Goal: Task Accomplishment & Management: Use online tool/utility

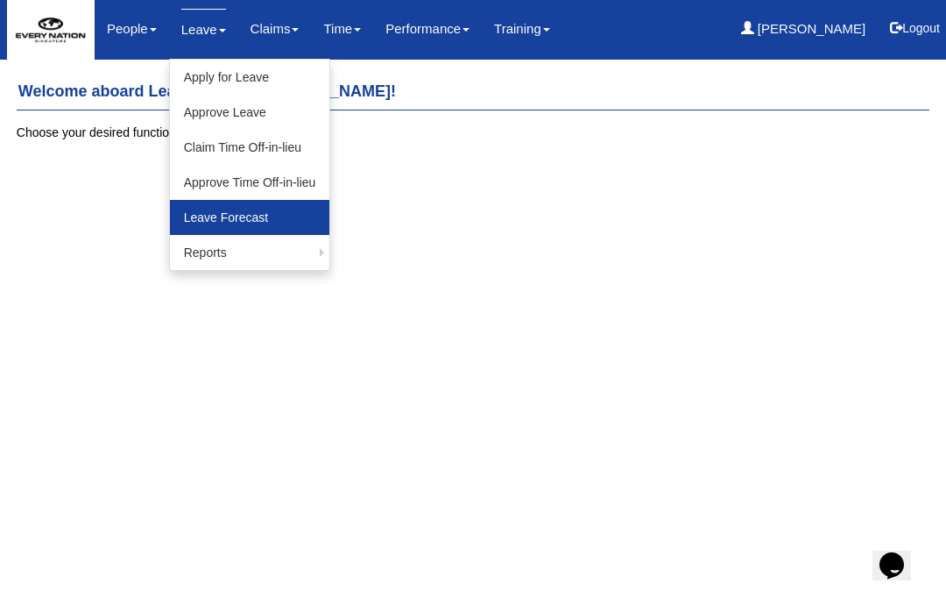
click at [214, 210] on link "Leave Forecast" at bounding box center [250, 217] width 160 height 35
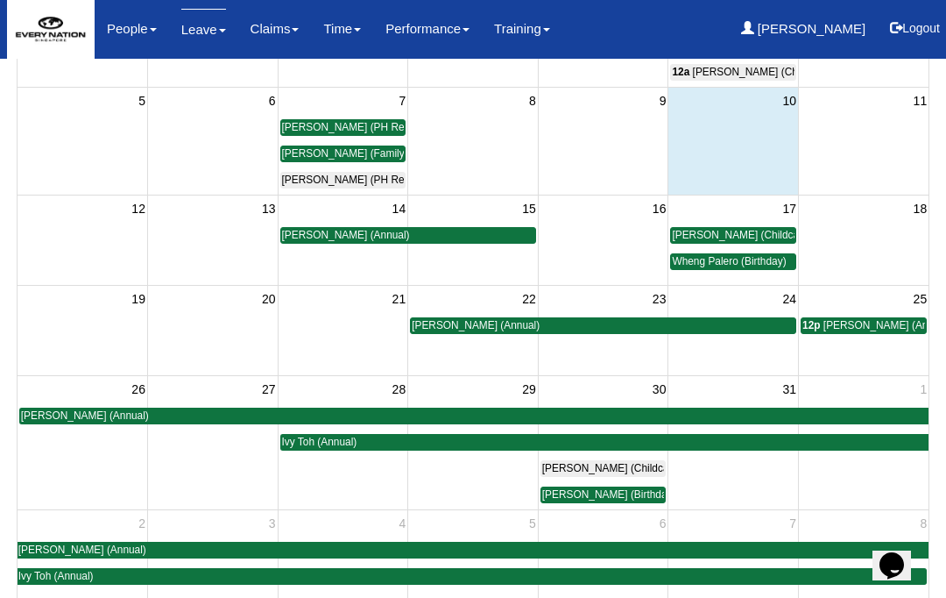
scroll to position [244, 0]
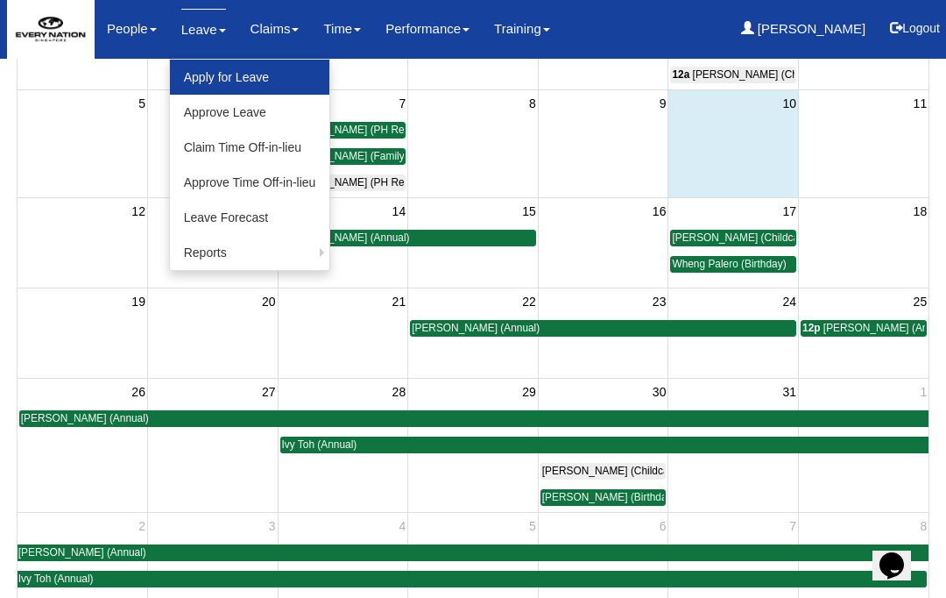
click at [208, 76] on link "Apply for Leave" at bounding box center [250, 77] width 160 height 35
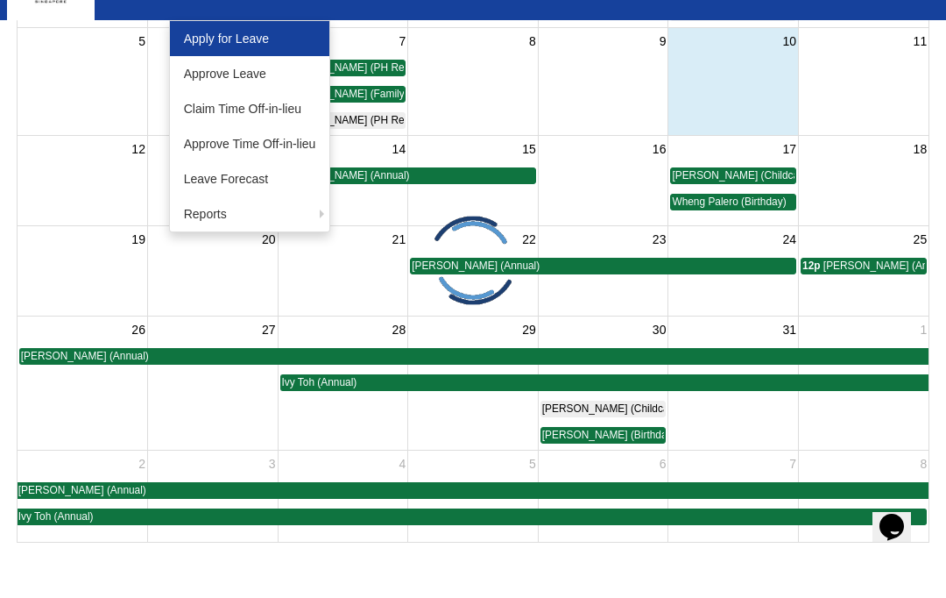
scroll to position [252, 0]
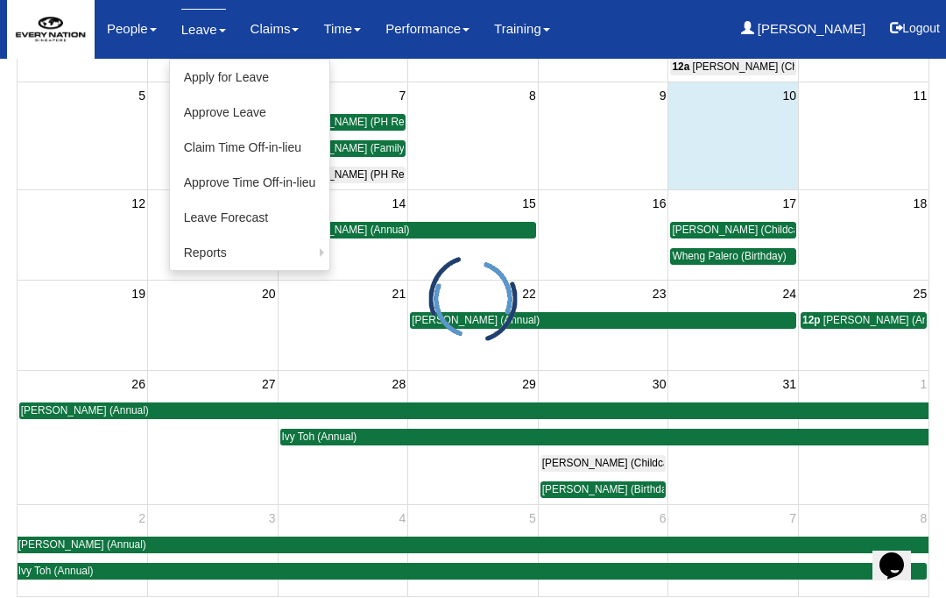
click at [542, 135] on td at bounding box center [603, 148] width 131 height 79
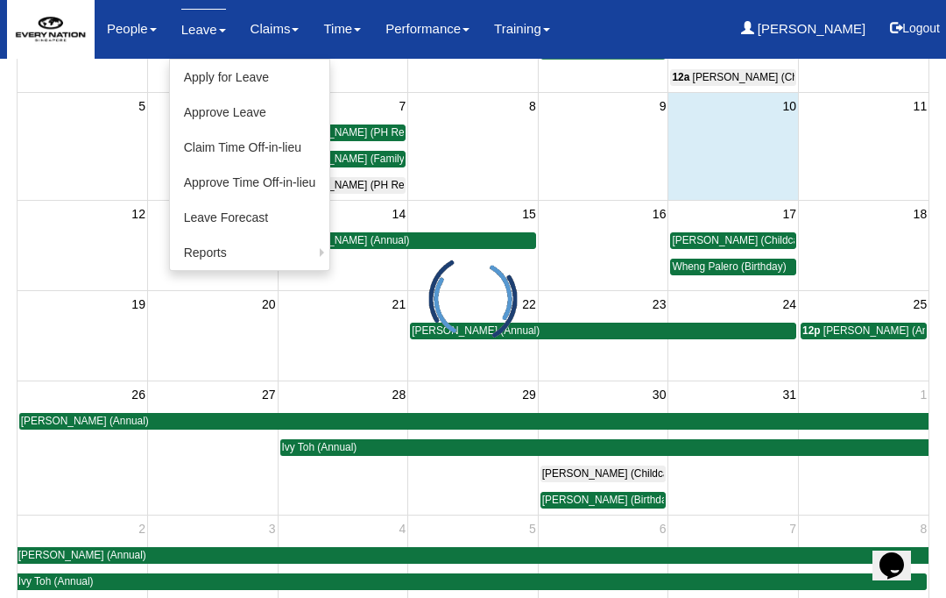
scroll to position [0, 0]
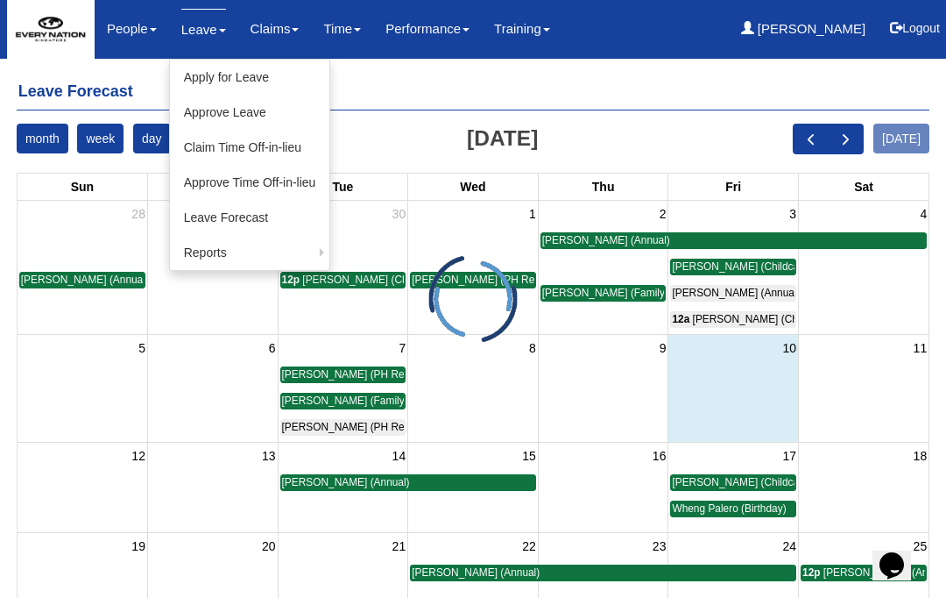
click at [846, 132] on span "next" at bounding box center [846, 139] width 18 height 18
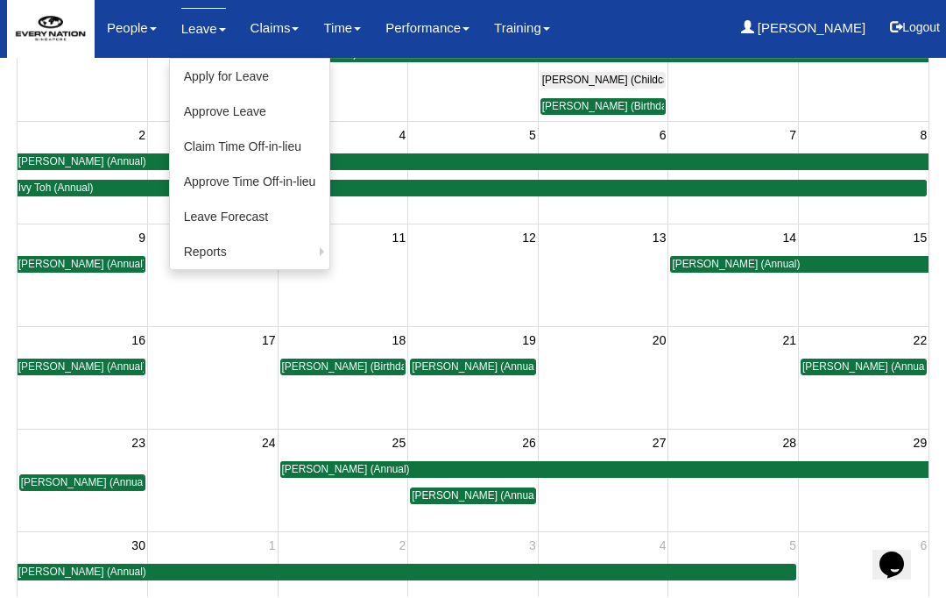
scroll to position [216, 0]
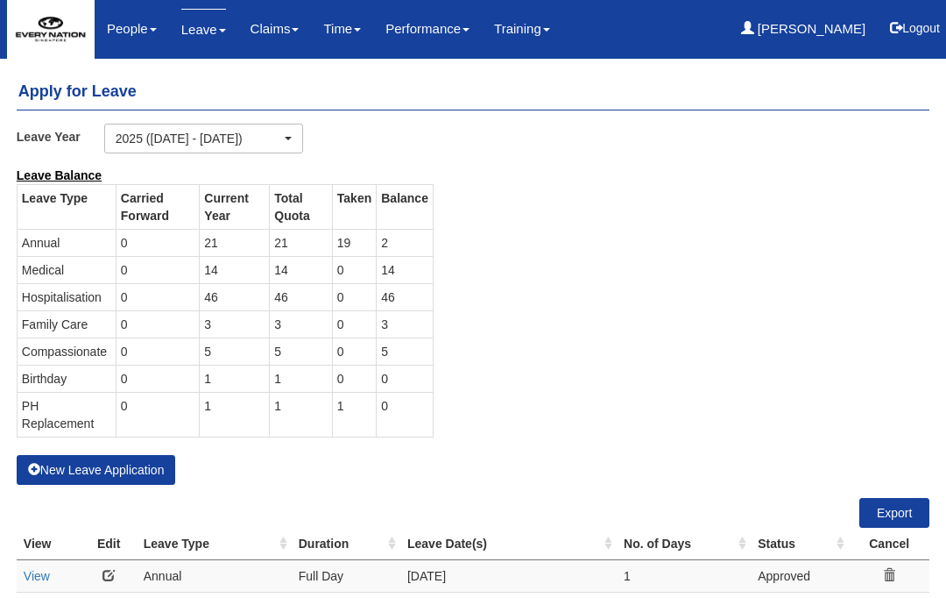
select select "50"
click at [132, 79] on h4 "Apply for Leave" at bounding box center [473, 92] width 913 height 36
